Goal: Transaction & Acquisition: Purchase product/service

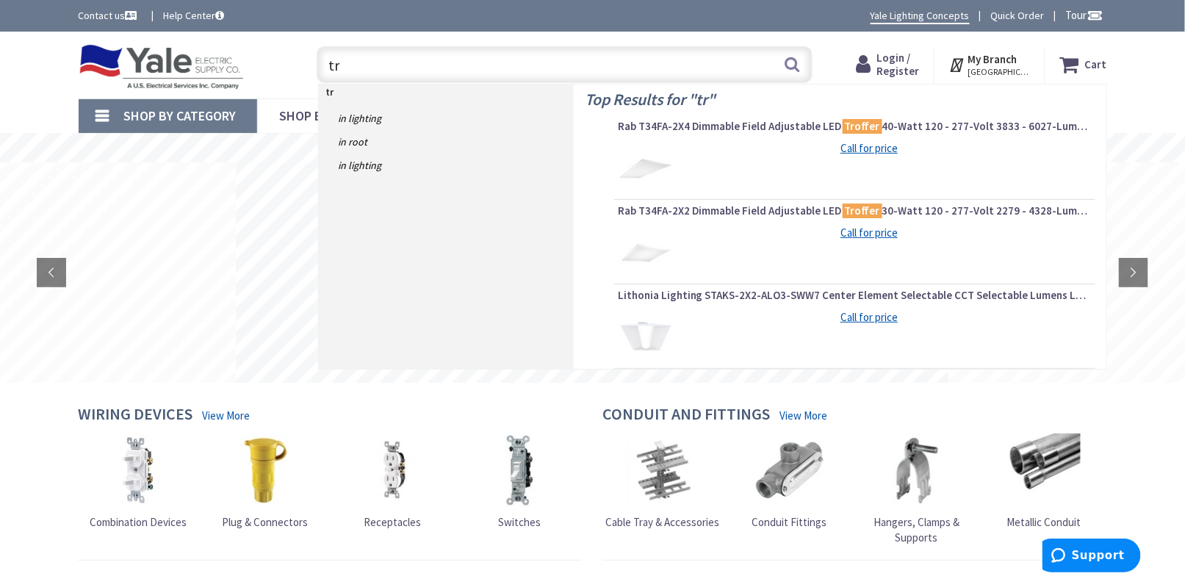
type input "t"
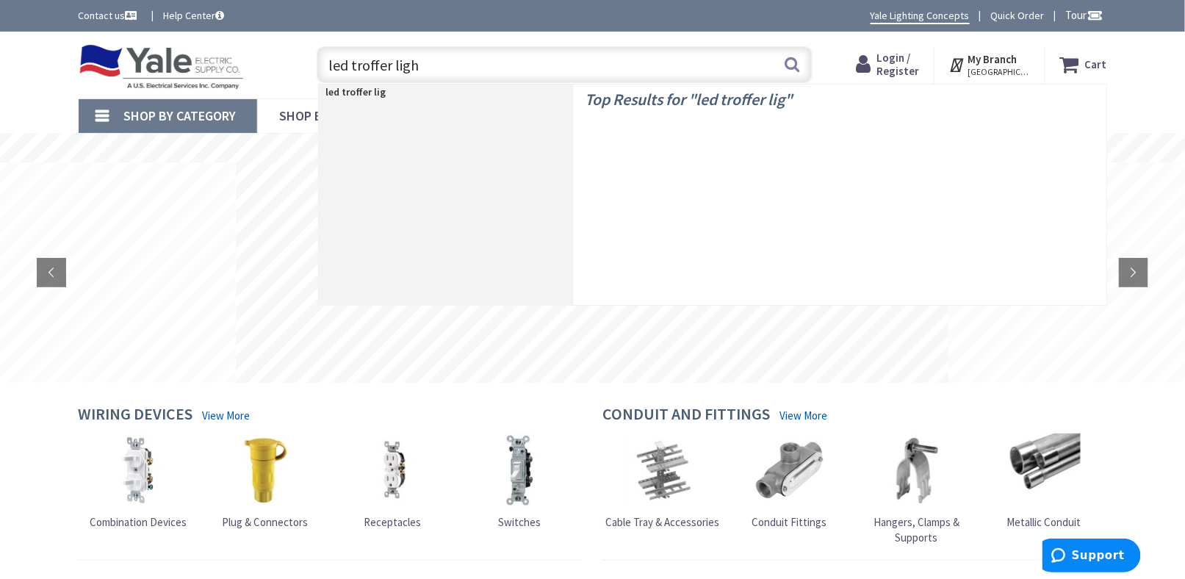
type input "led troffer light"
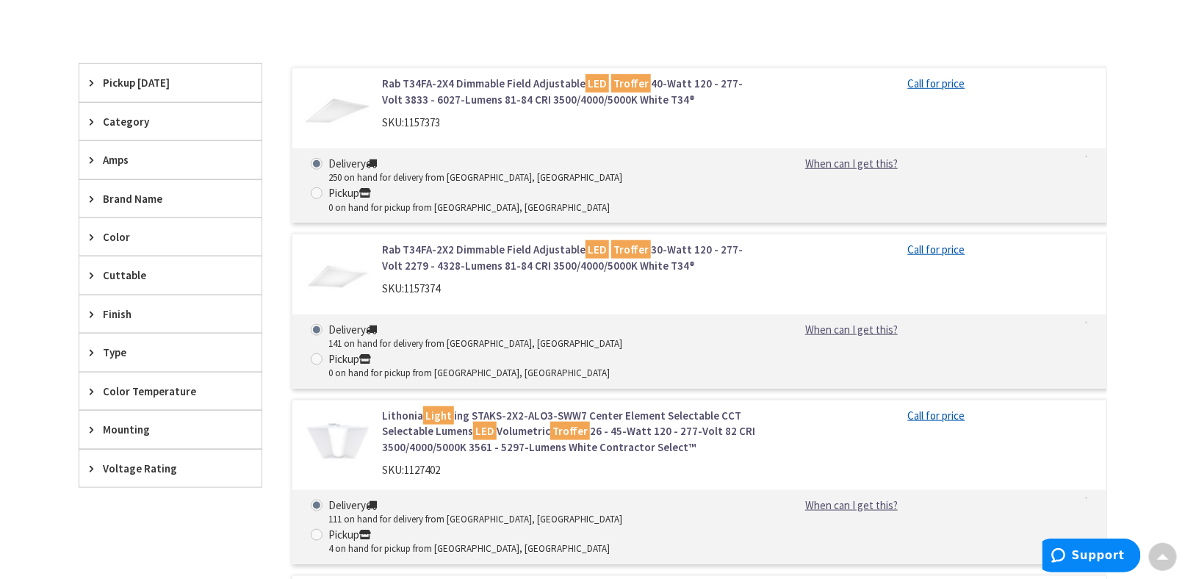
scroll to position [441, 0]
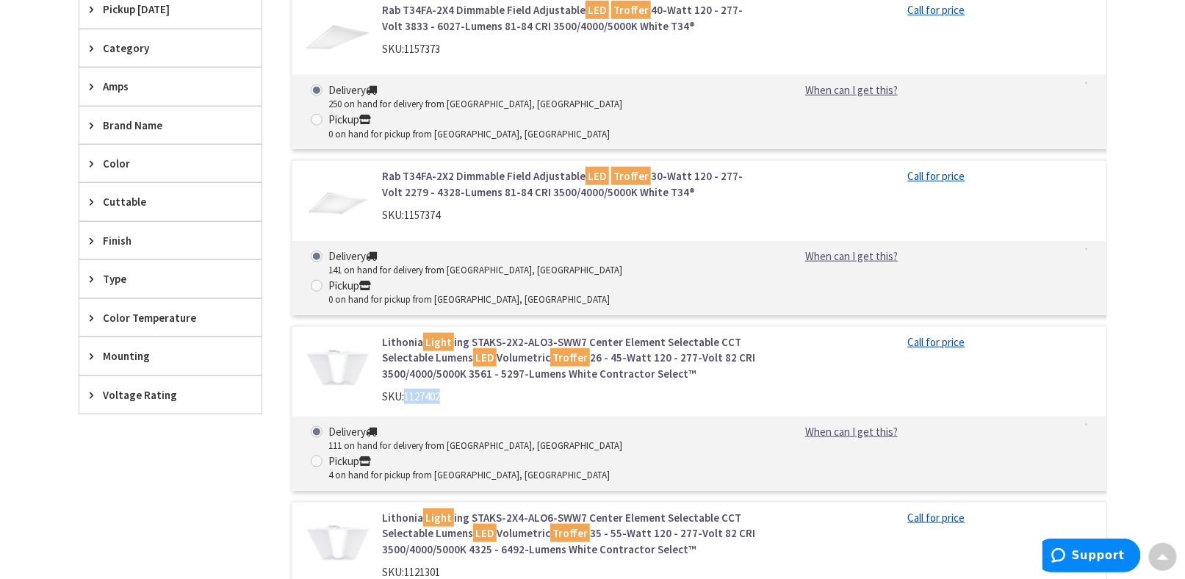
drag, startPoint x: 407, startPoint y: 338, endPoint x: 451, endPoint y: 339, distance: 44.1
click at [453, 389] on div "SKU: 1127402" at bounding box center [569, 396] width 374 height 15
copy span "1127402"
click at [0, 237] on div "Skip to Content Toggle Nav Search Cart My Cart Close" at bounding box center [592, 401] width 1185 height 1620
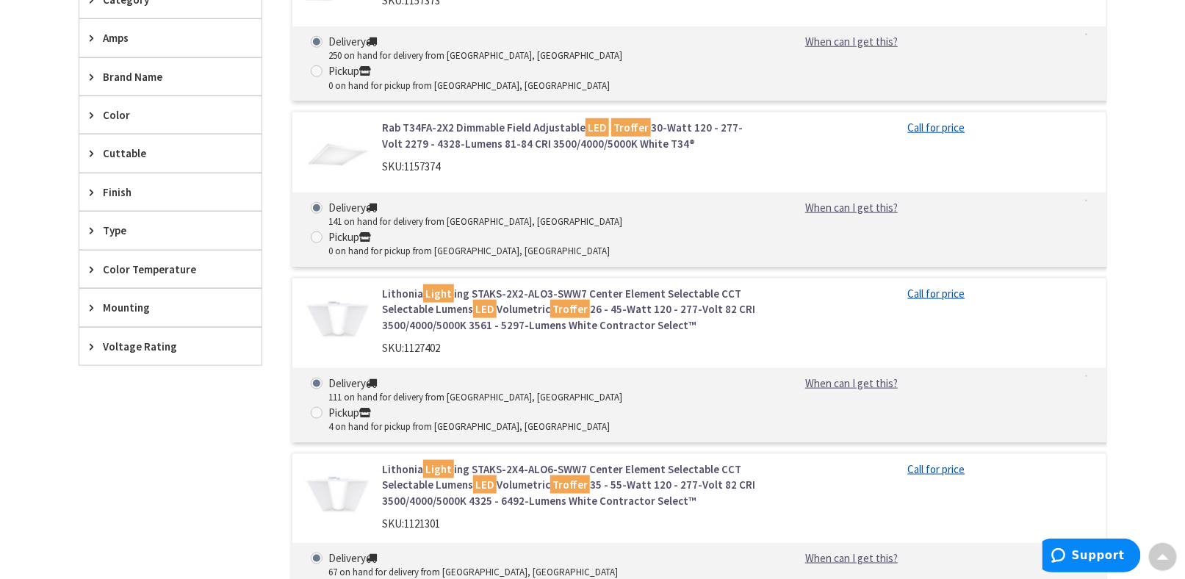
scroll to position [514, 0]
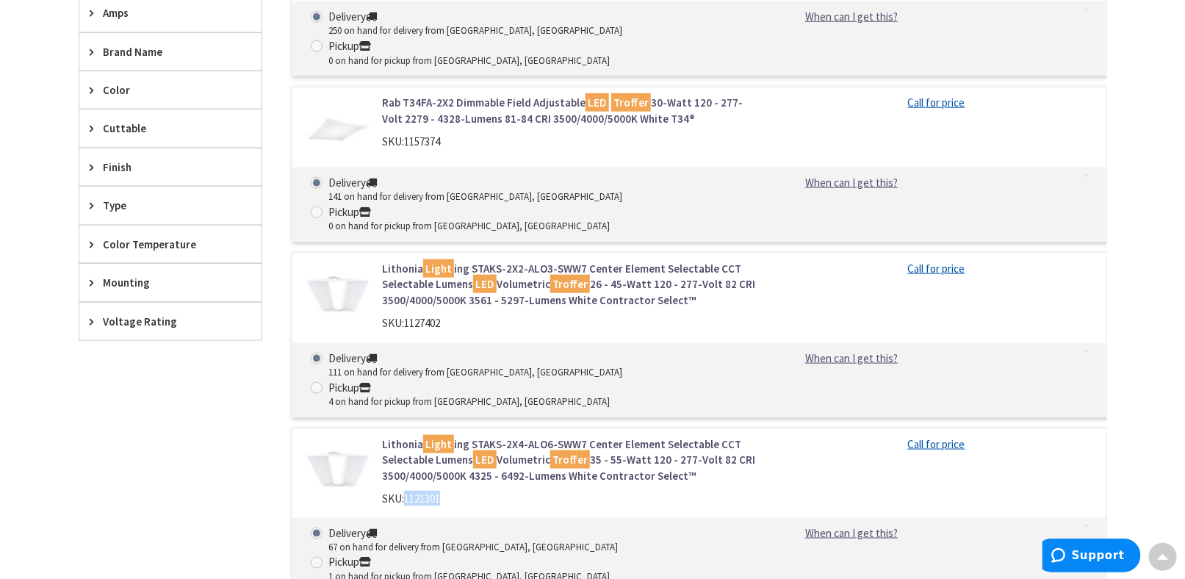
drag, startPoint x: 407, startPoint y: 411, endPoint x: 450, endPoint y: 414, distance: 42.7
click at [450, 491] on div "SKU: 1121301" at bounding box center [569, 498] width 374 height 15
copy span "1121301"
click at [26, 459] on div "Skip to Content Toggle Nav Search Cart My Cart Close" at bounding box center [592, 327] width 1185 height 1620
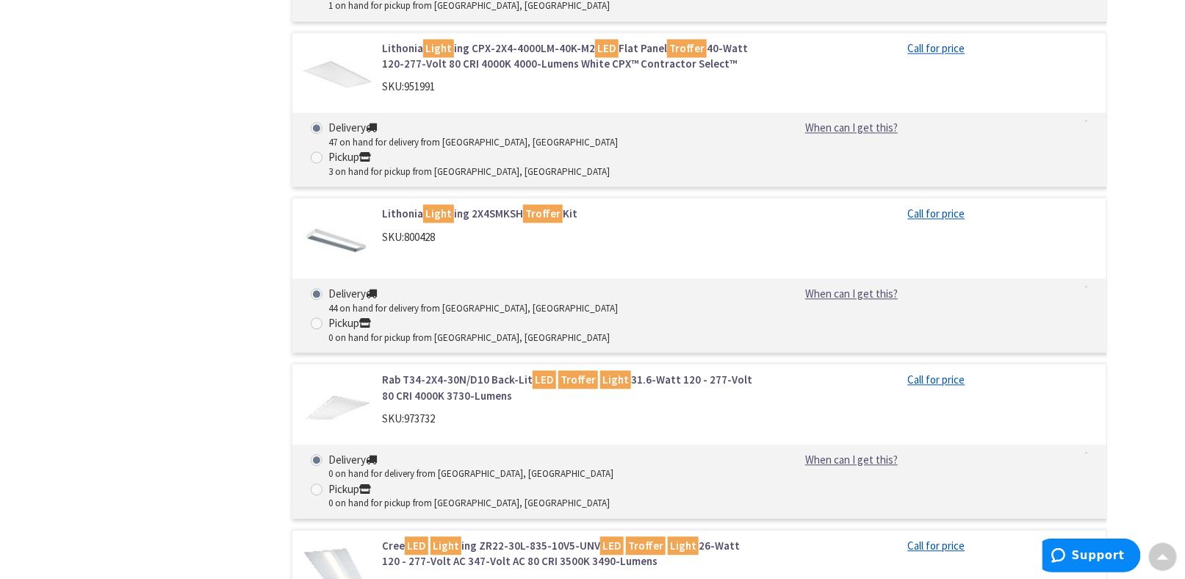
scroll to position [1102, 0]
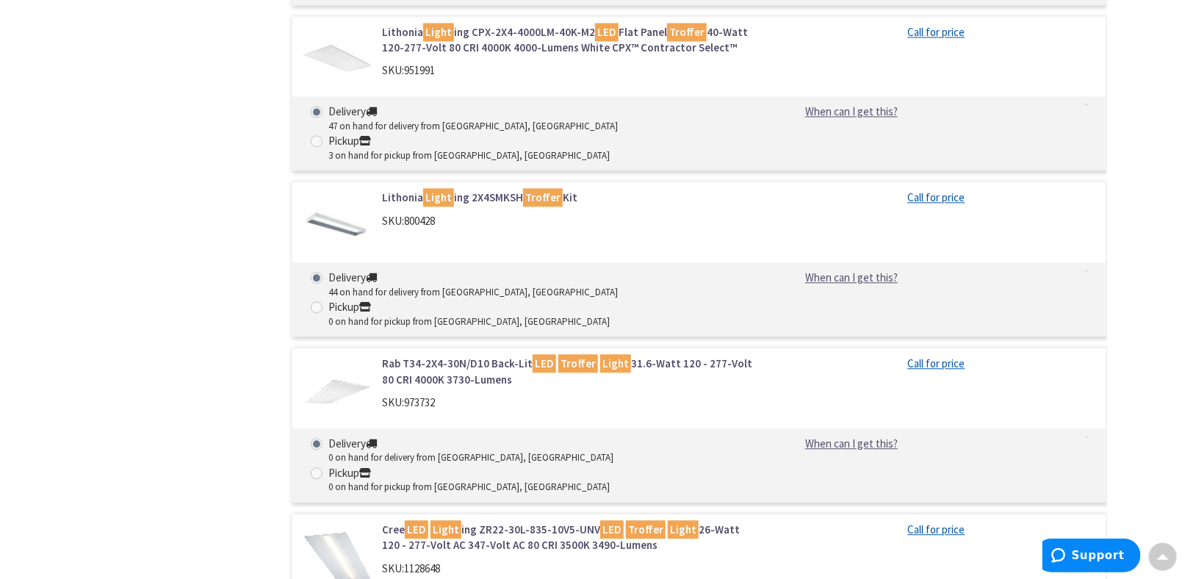
click at [164, 389] on div "Filters 34 items Pickup Today Harrisburg, PA (0 mi) (3) Lebanon, PA (23.11 mi) …" at bounding box center [171, 173] width 184 height 1688
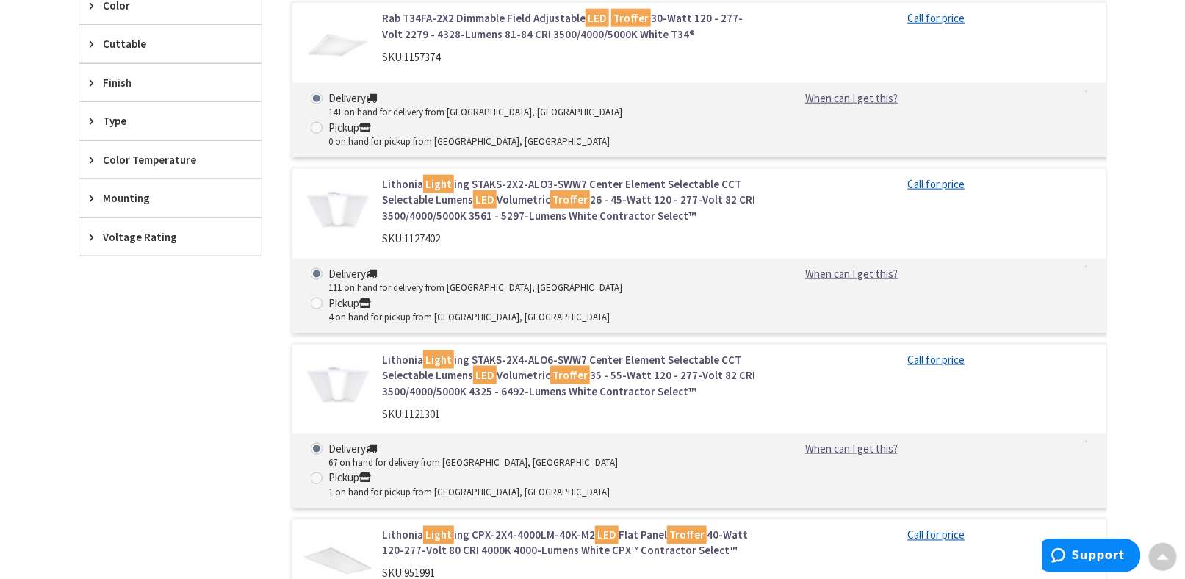
scroll to position [588, 0]
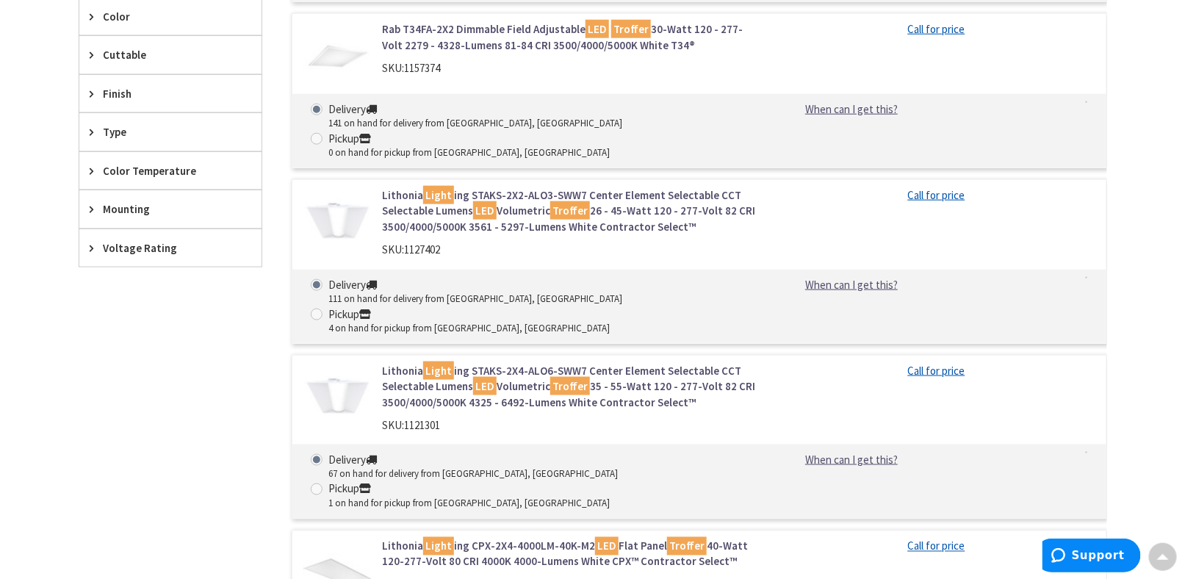
click at [661, 363] on link "Lithonia Light ing STAKS-2X4-ALO6-SWW7 Center Element Selectable CCT Selectable…" at bounding box center [569, 386] width 374 height 47
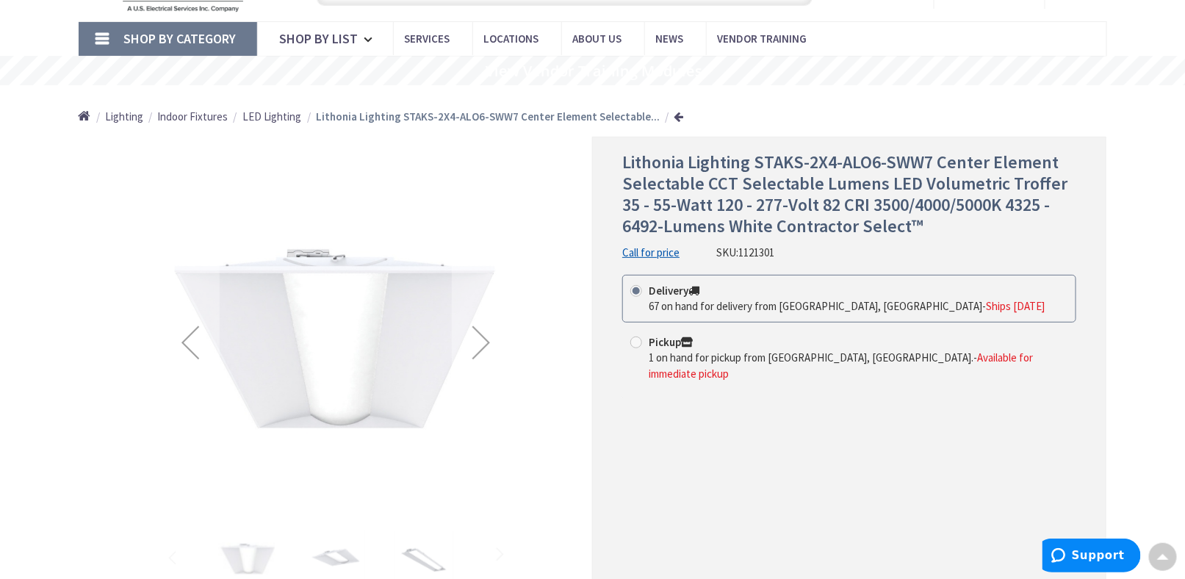
scroll to position [73, 0]
